Goal: Task Accomplishment & Management: Complete application form

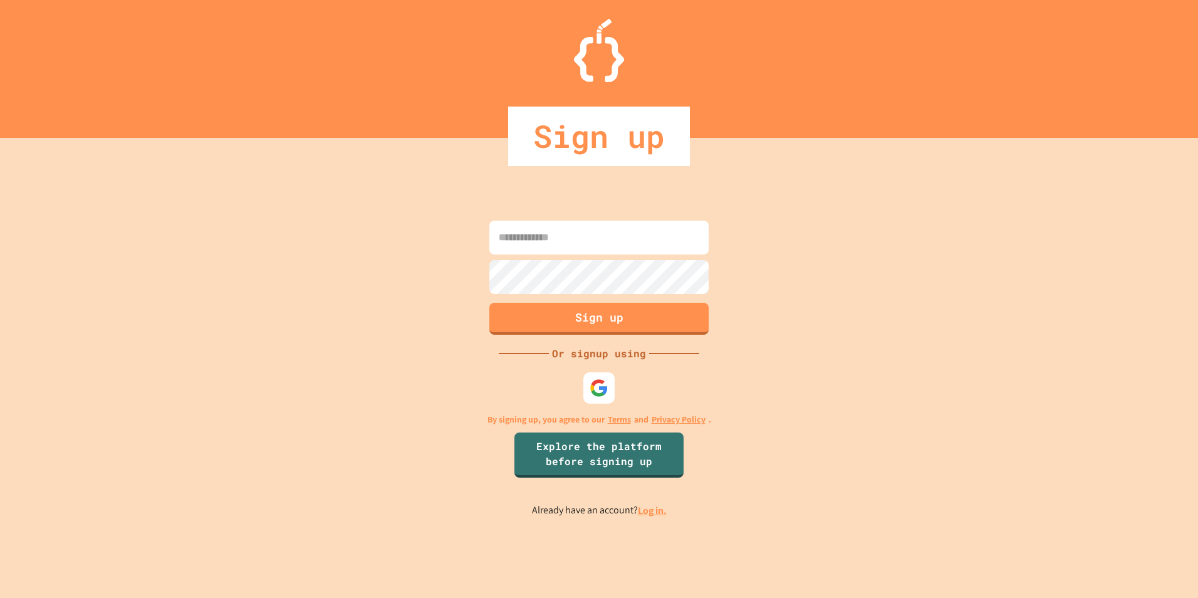
click at [565, 202] on div "Sign up Or signup using By signing up, you agree to our Terms and Privacy Polic…" at bounding box center [599, 368] width 1198 height 460
click at [582, 251] on input at bounding box center [598, 238] width 219 height 34
type input "**********"
